Goal: Transaction & Acquisition: Obtain resource

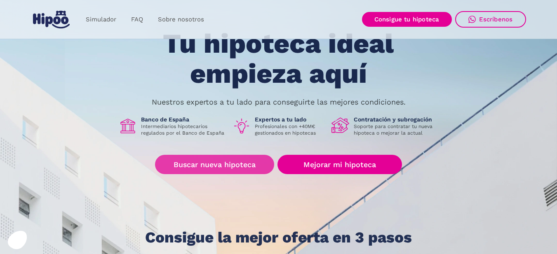
click at [248, 164] on link "Buscar nueva hipoteca" at bounding box center [214, 164] width 119 height 19
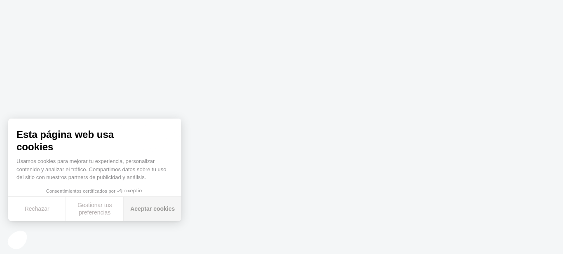
click at [164, 210] on button "Aceptar cookies" at bounding box center [153, 209] width 58 height 24
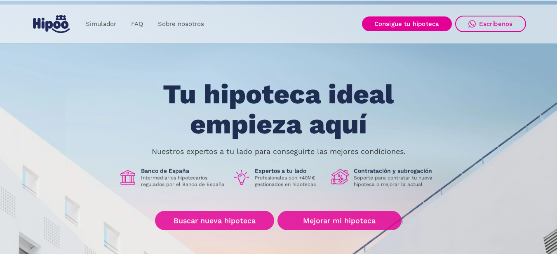
scroll to position [49, 0]
